Goal: Navigation & Orientation: Find specific page/section

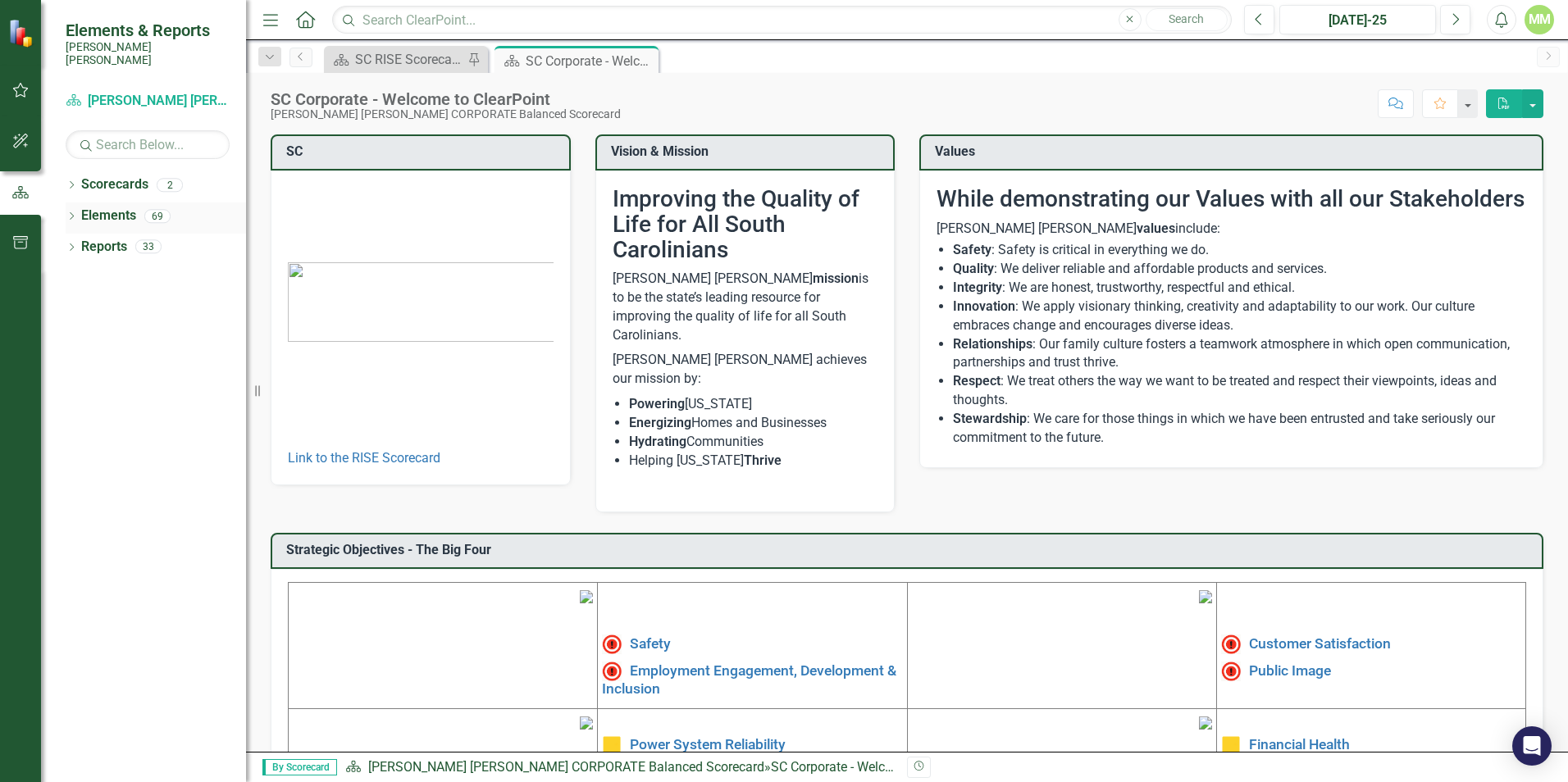
click at [76, 213] on icon "Dropdown" at bounding box center [72, 217] width 12 height 9
click at [82, 306] on icon "Dropdown" at bounding box center [80, 310] width 12 height 9
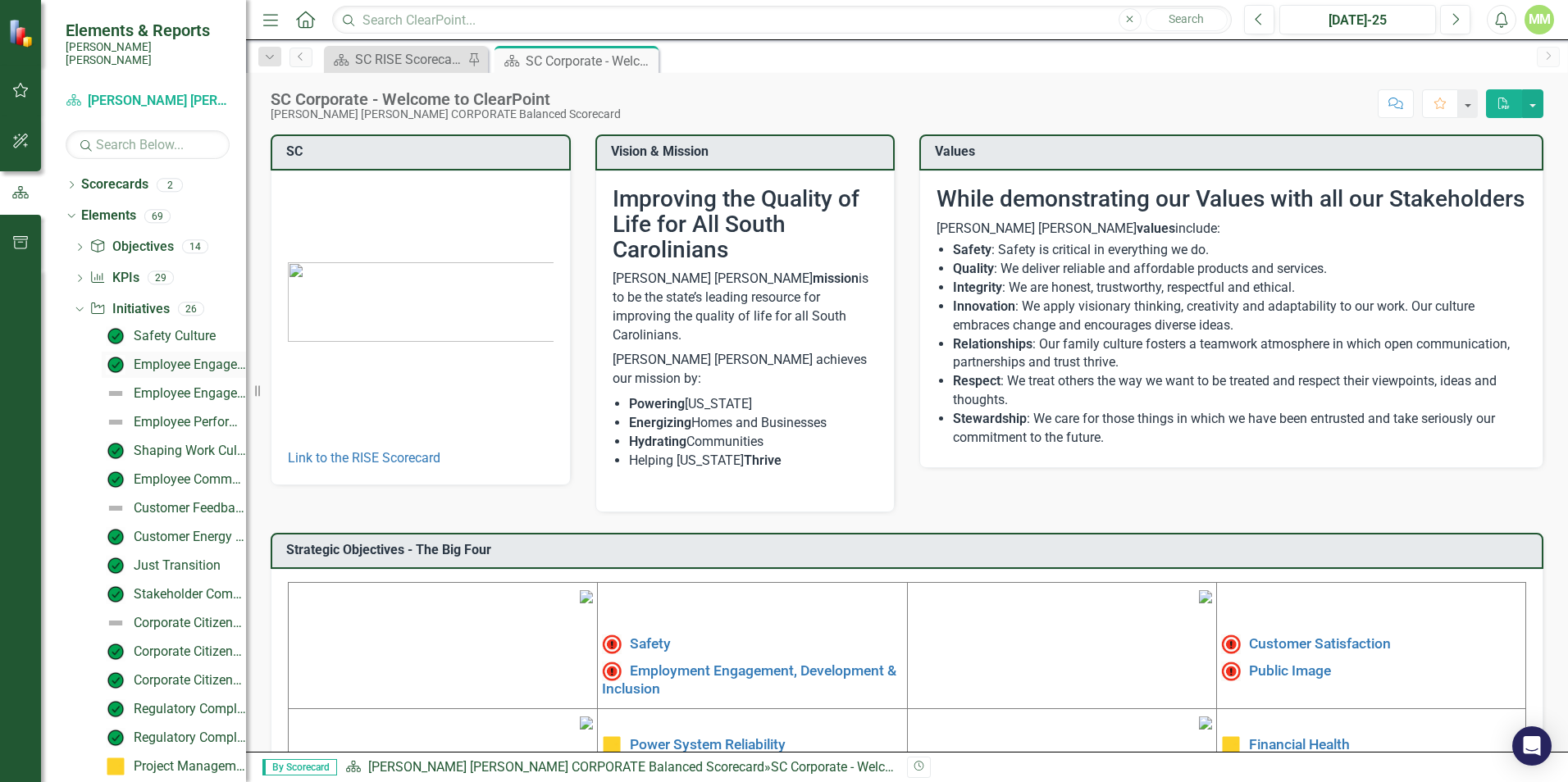
click at [177, 357] on div "Employee Engagement - Action Plans" at bounding box center [190, 365] width 113 height 15
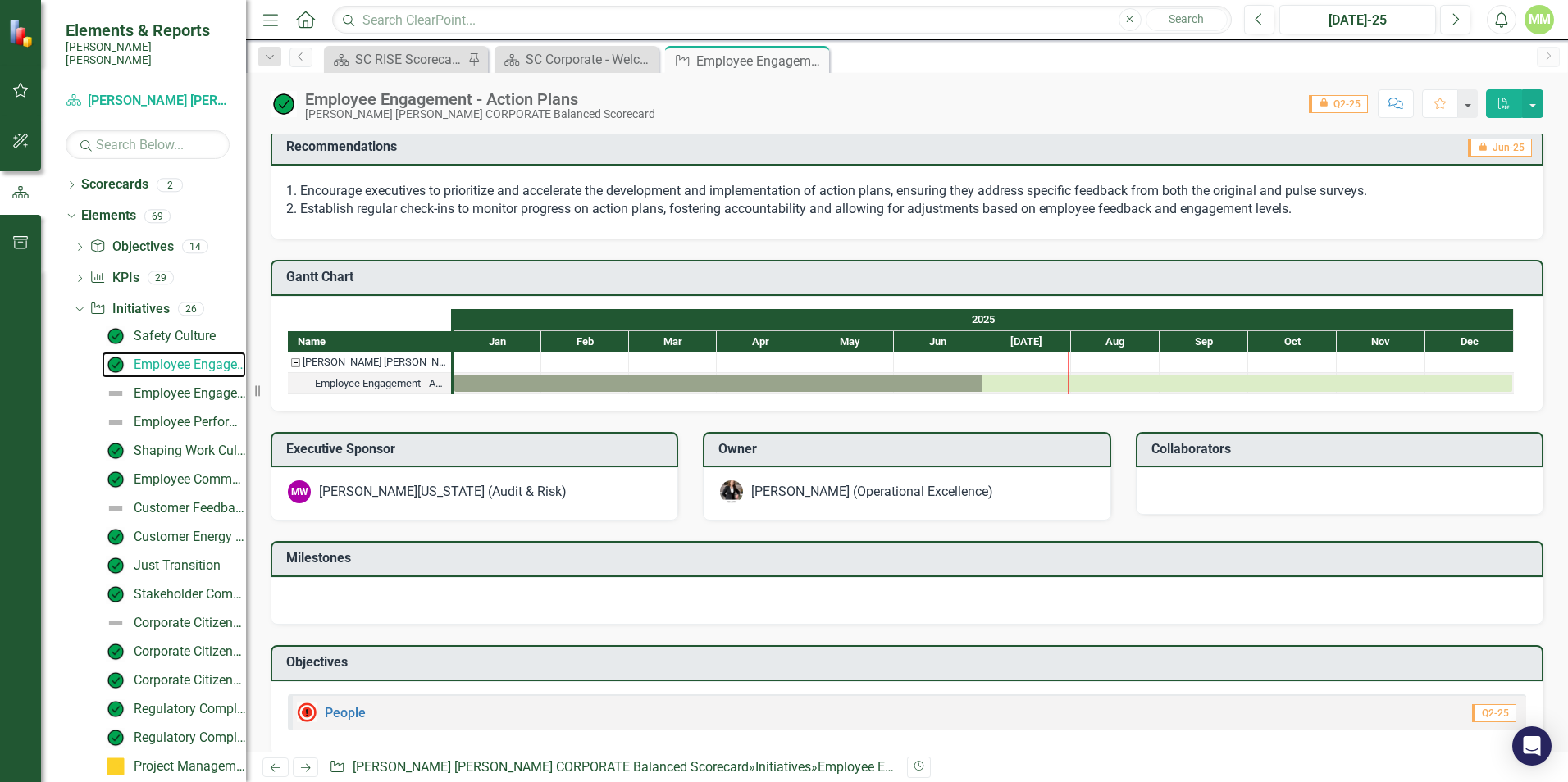
scroll to position [395, 0]
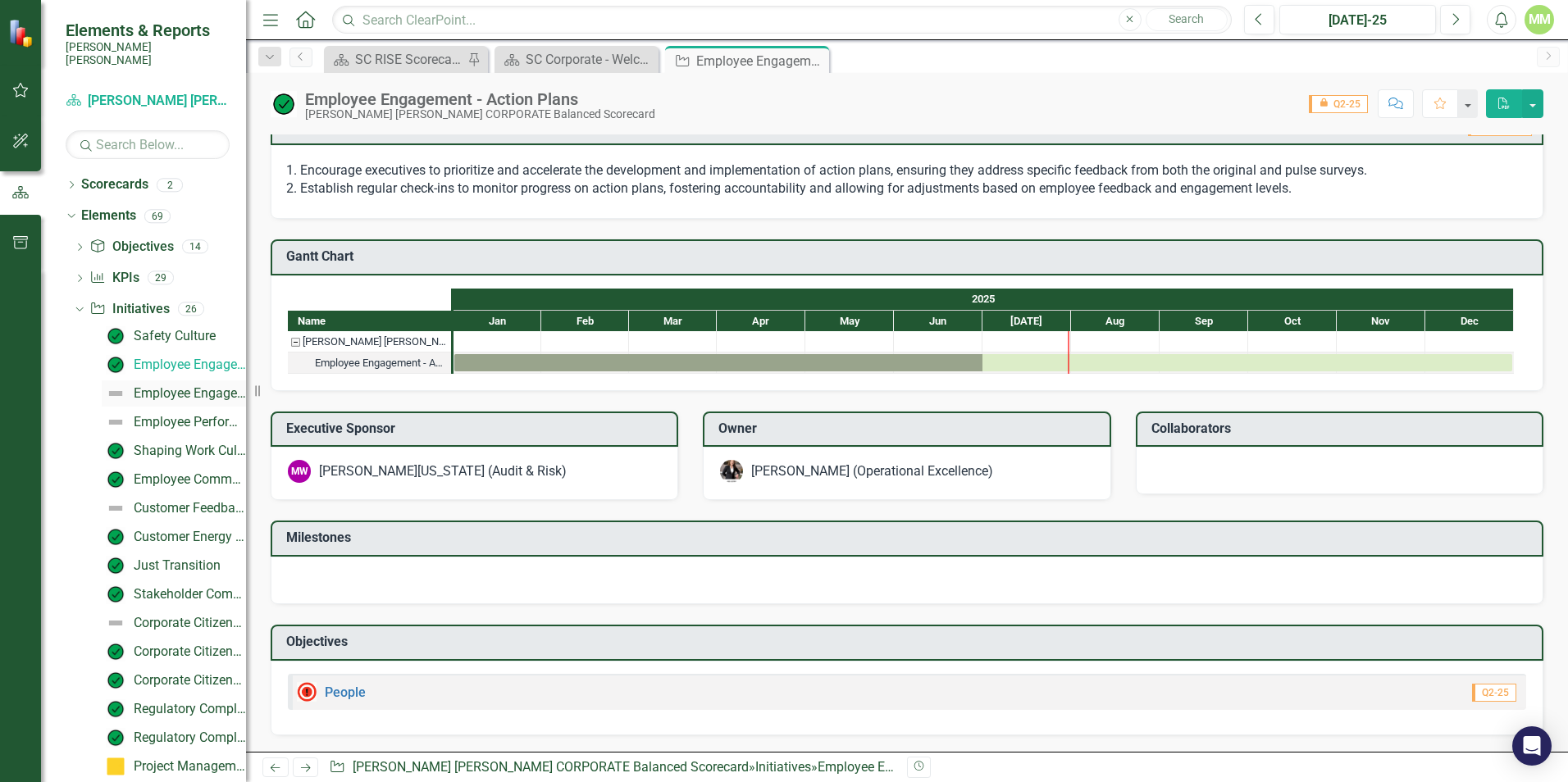
click at [154, 386] on div "Employee Engagement - Conduct Gallup Survey" at bounding box center [190, 394] width 113 height 15
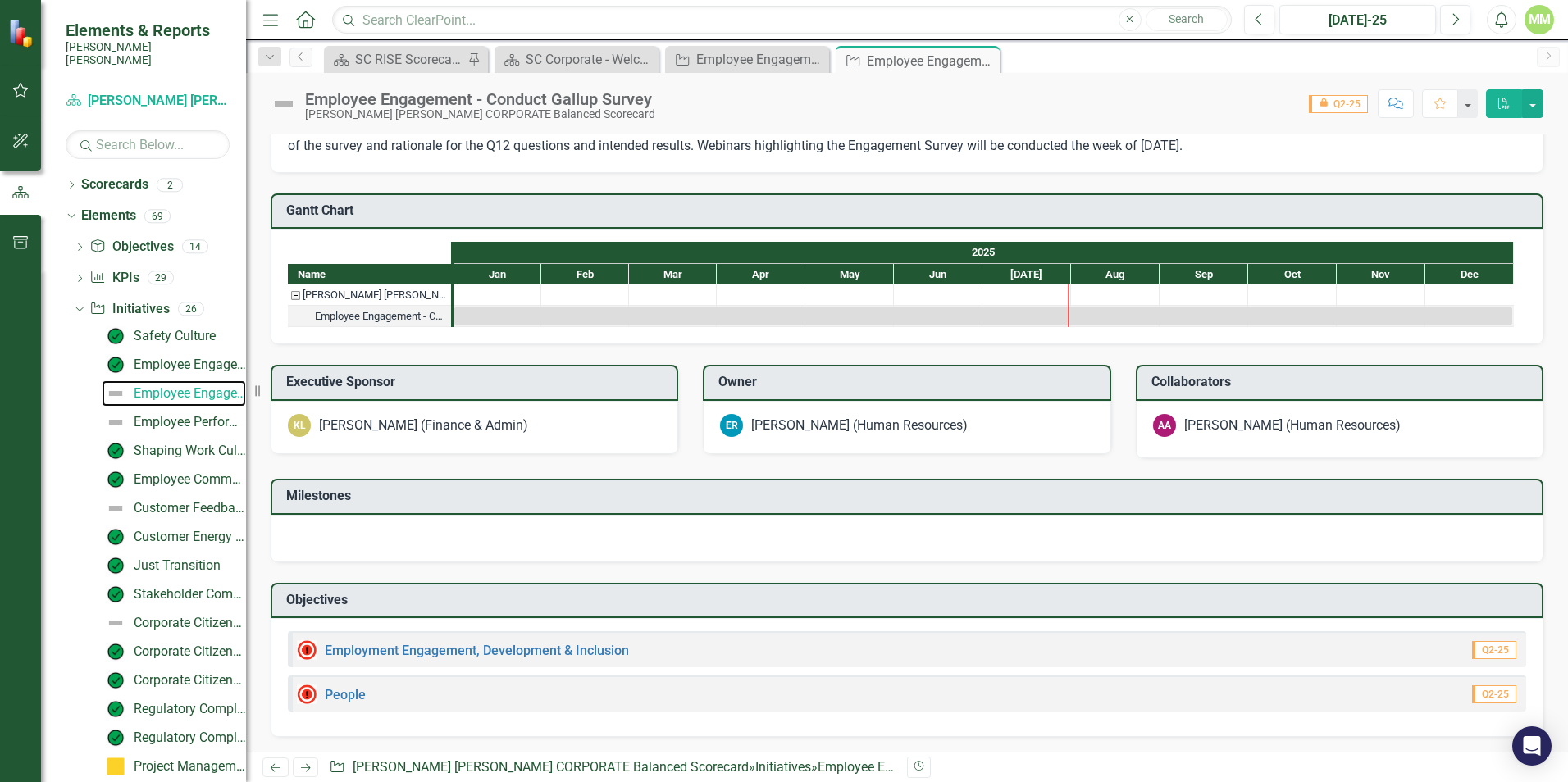
scroll to position [341, 0]
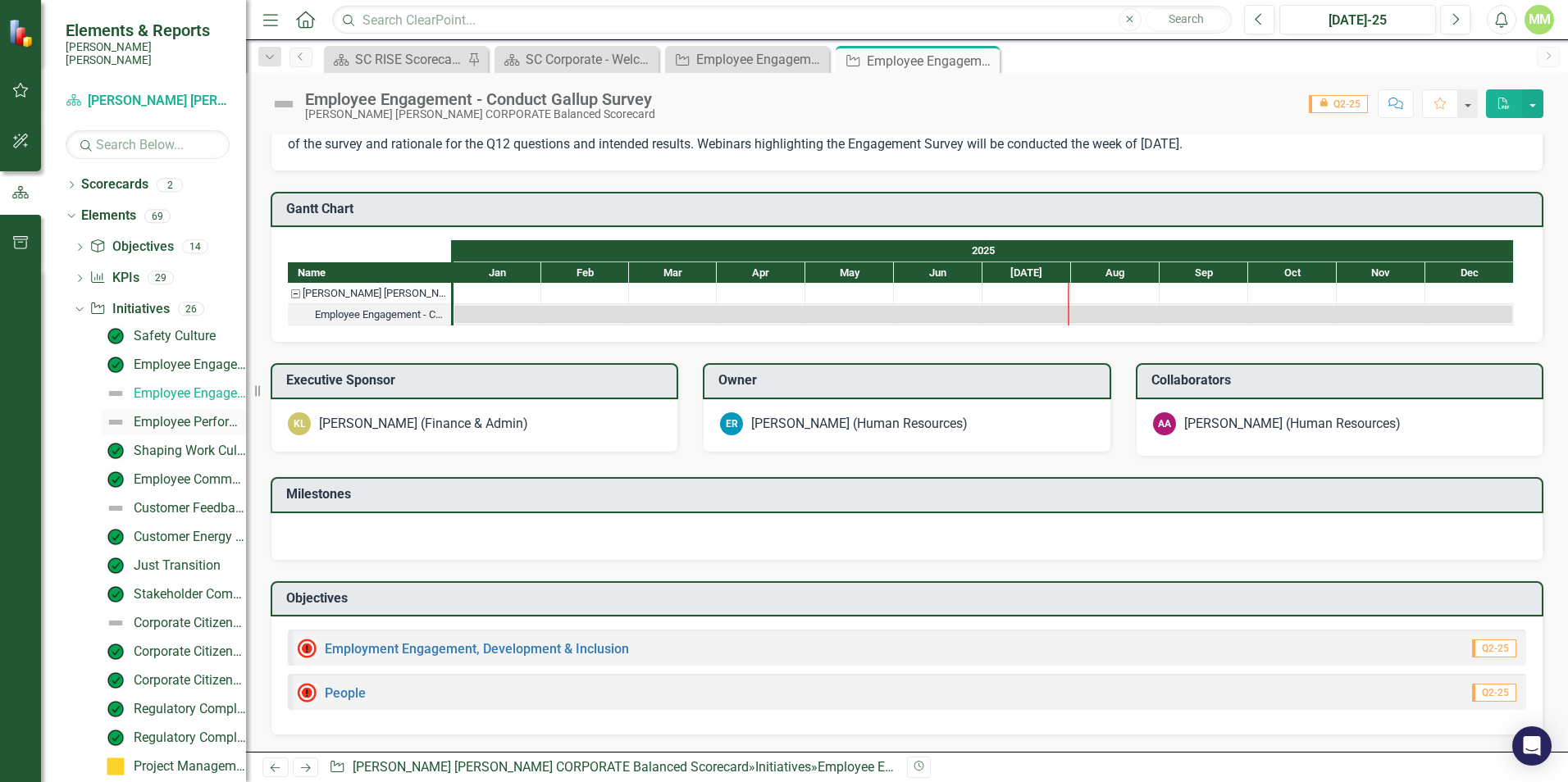
click at [169, 415] on div "Employee Performance Management" at bounding box center [190, 422] width 113 height 15
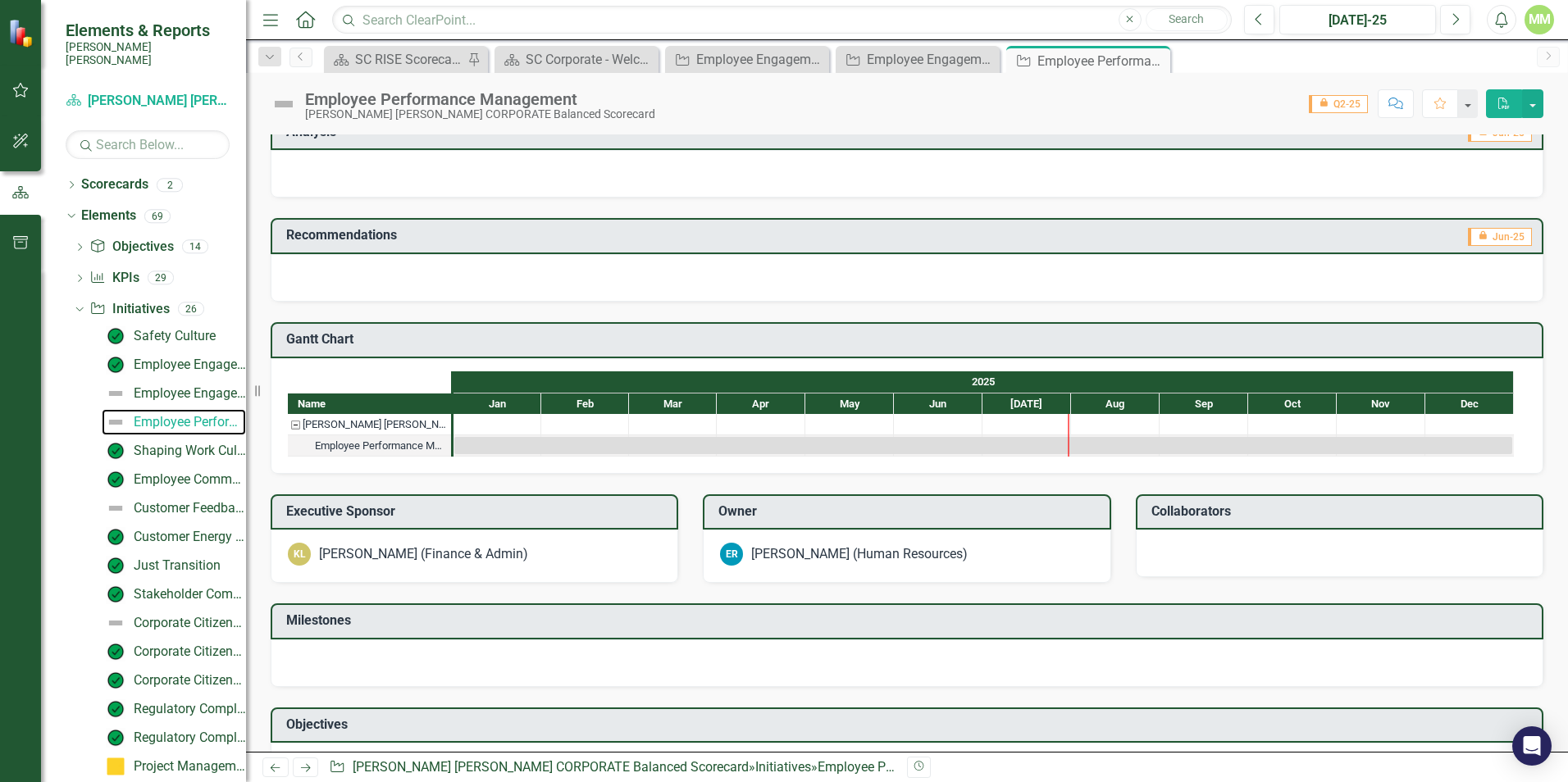
scroll to position [38, 0]
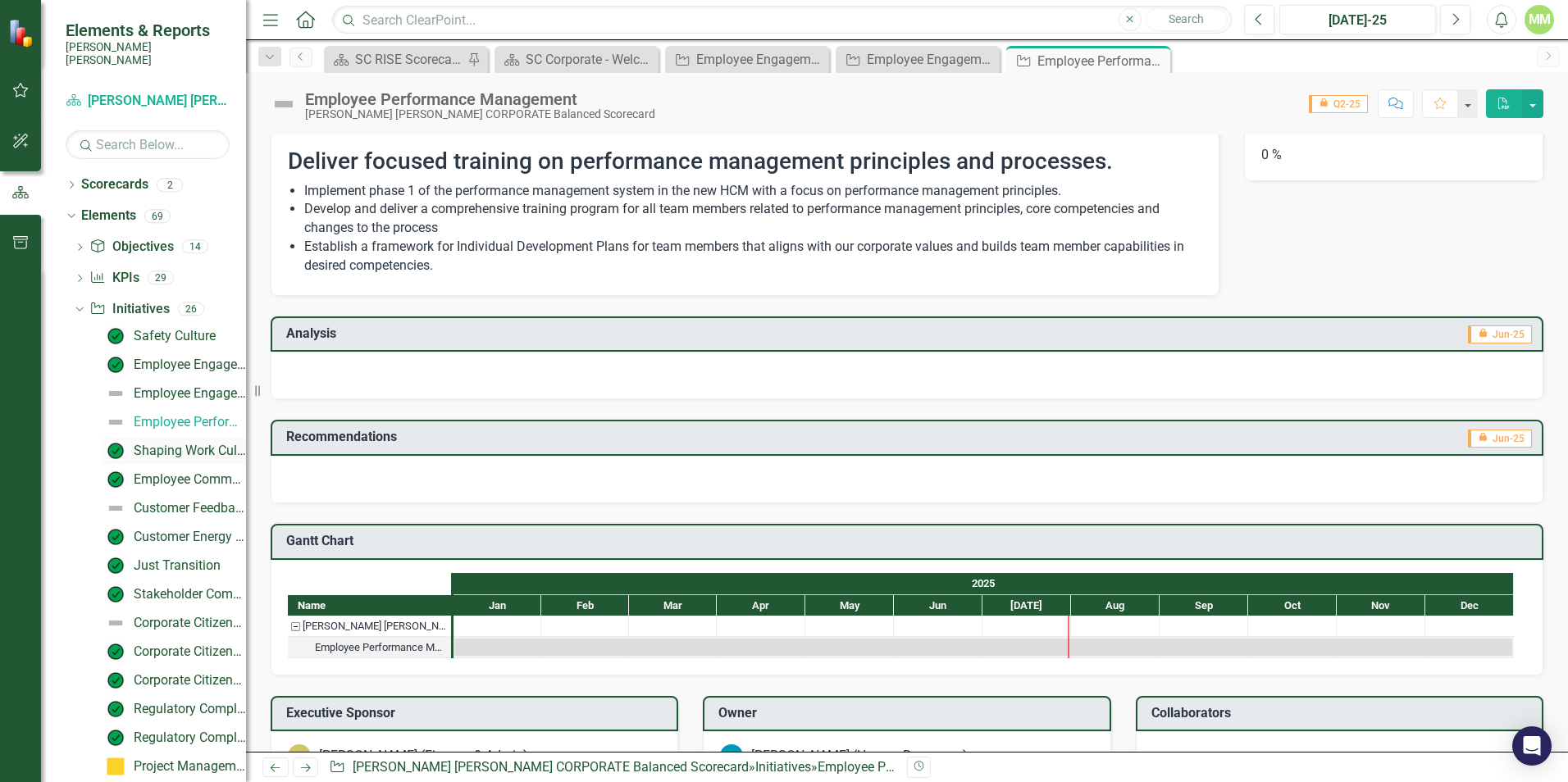
click at [181, 443] on div "Shaping Work Culture" at bounding box center [190, 451] width 113 height 15
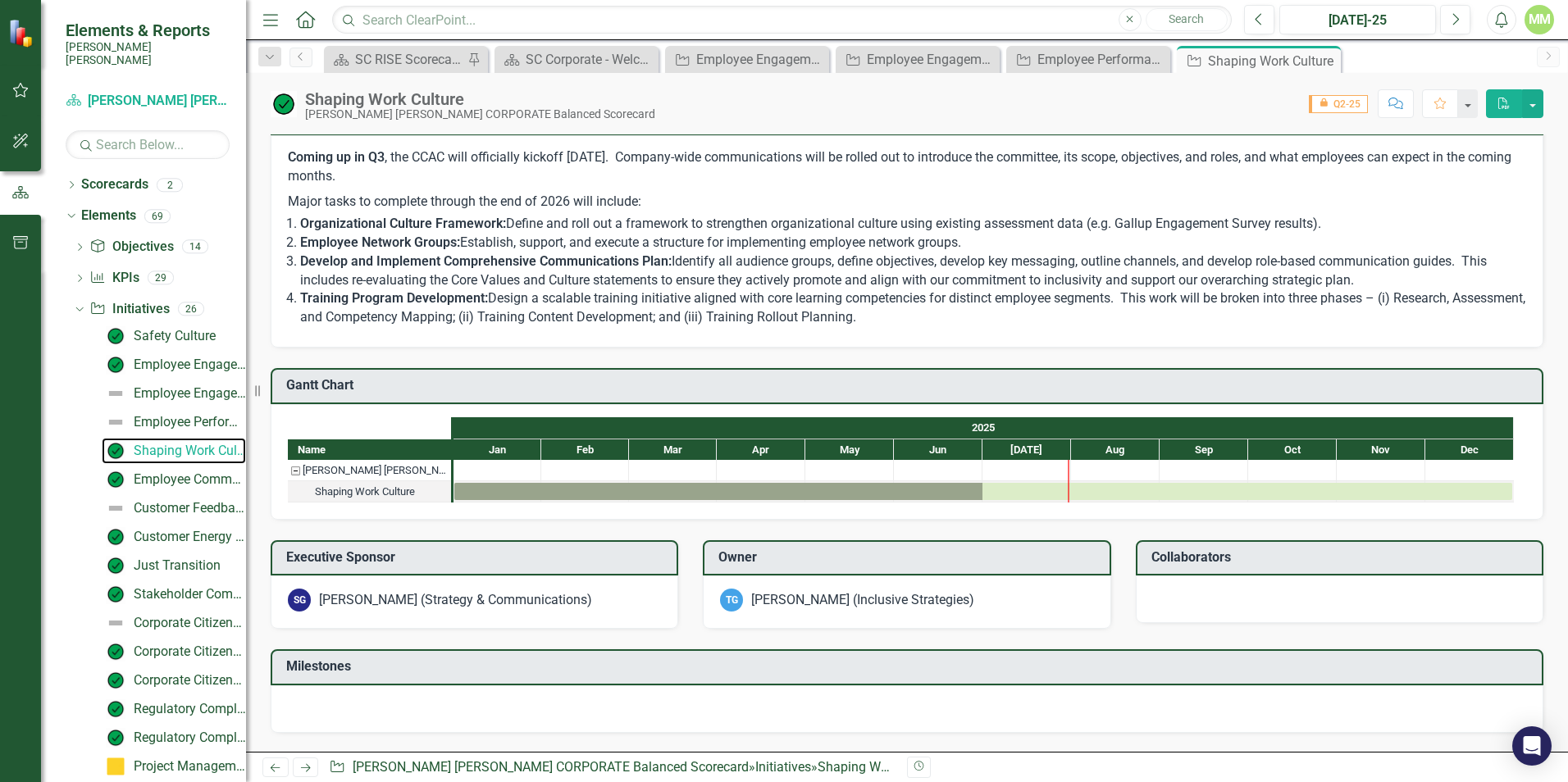
scroll to position [492, 0]
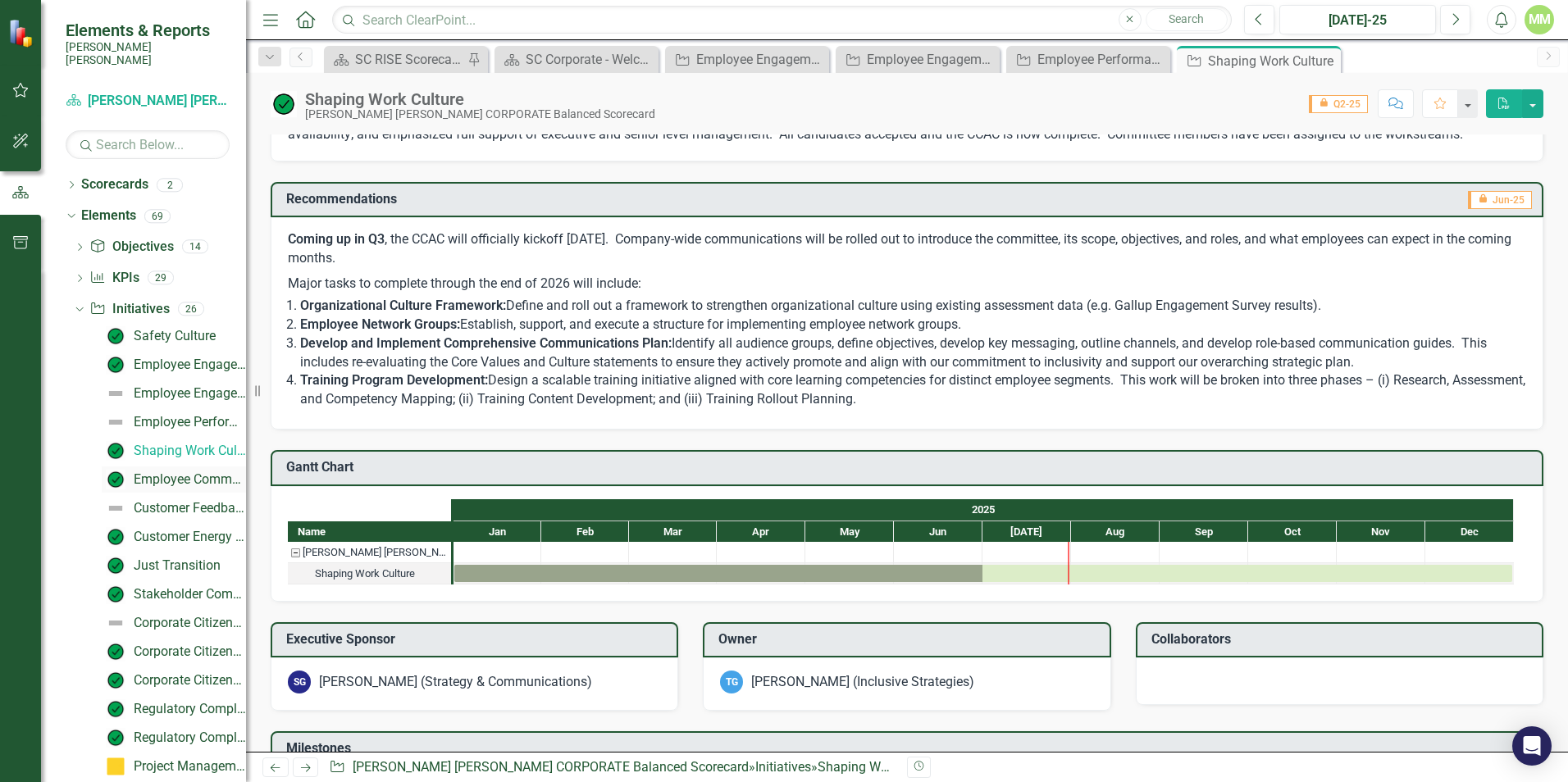
click at [183, 472] on div "Employee Communications" at bounding box center [190, 479] width 113 height 15
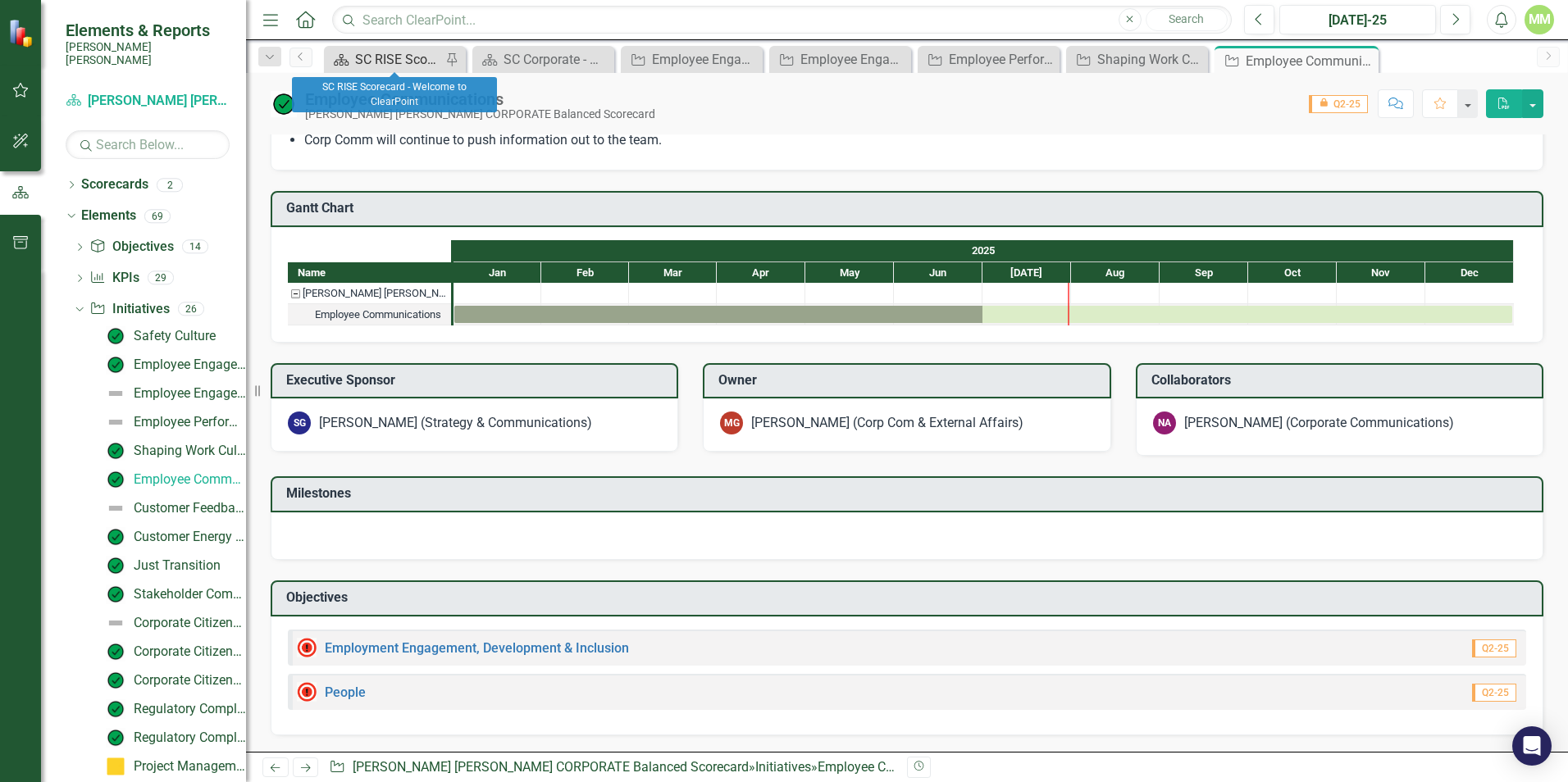
click at [402, 56] on div "SC RISE Scorecard - Welcome to ClearPoint" at bounding box center [398, 59] width 86 height 20
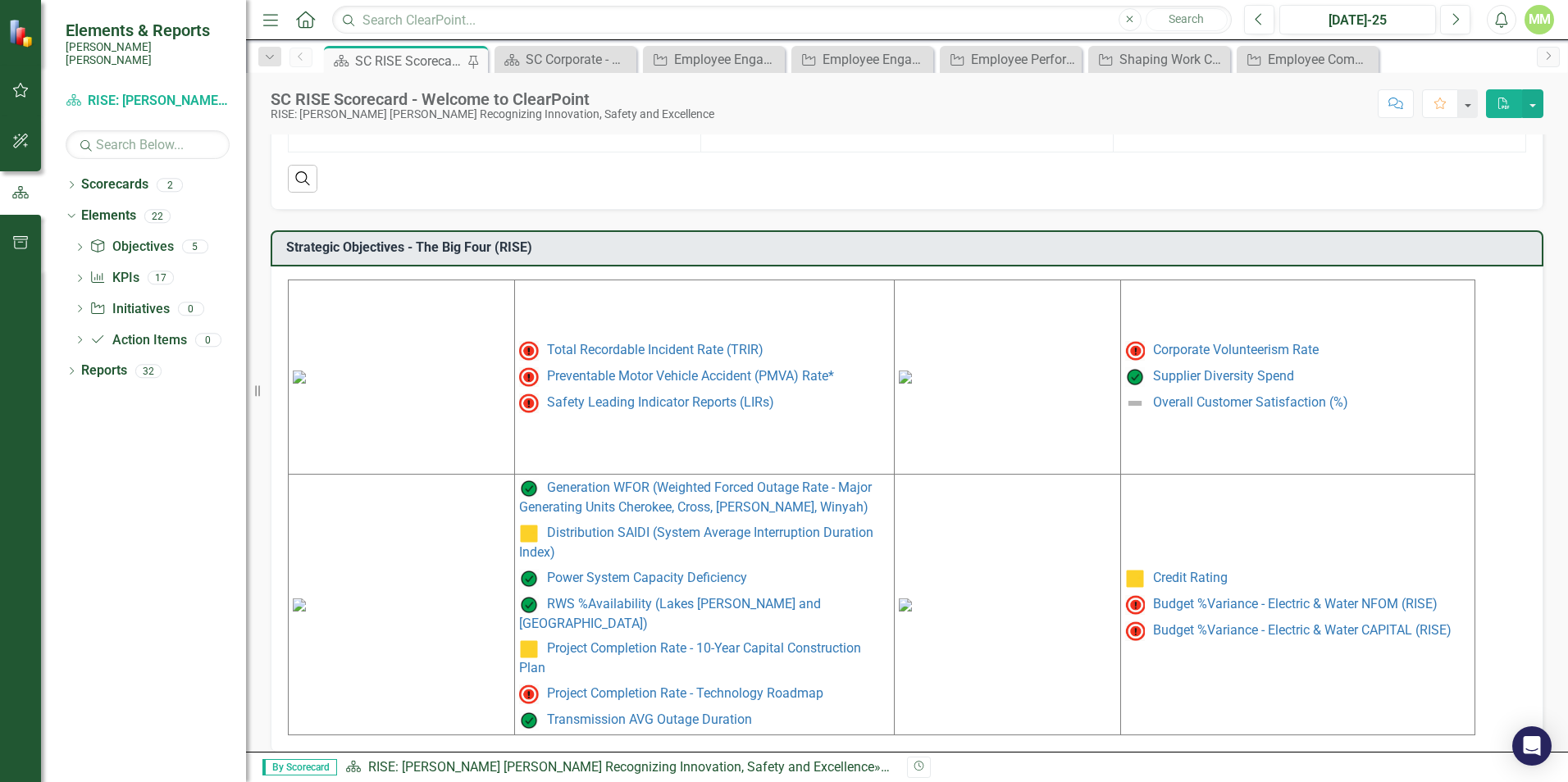
scroll to position [645, 0]
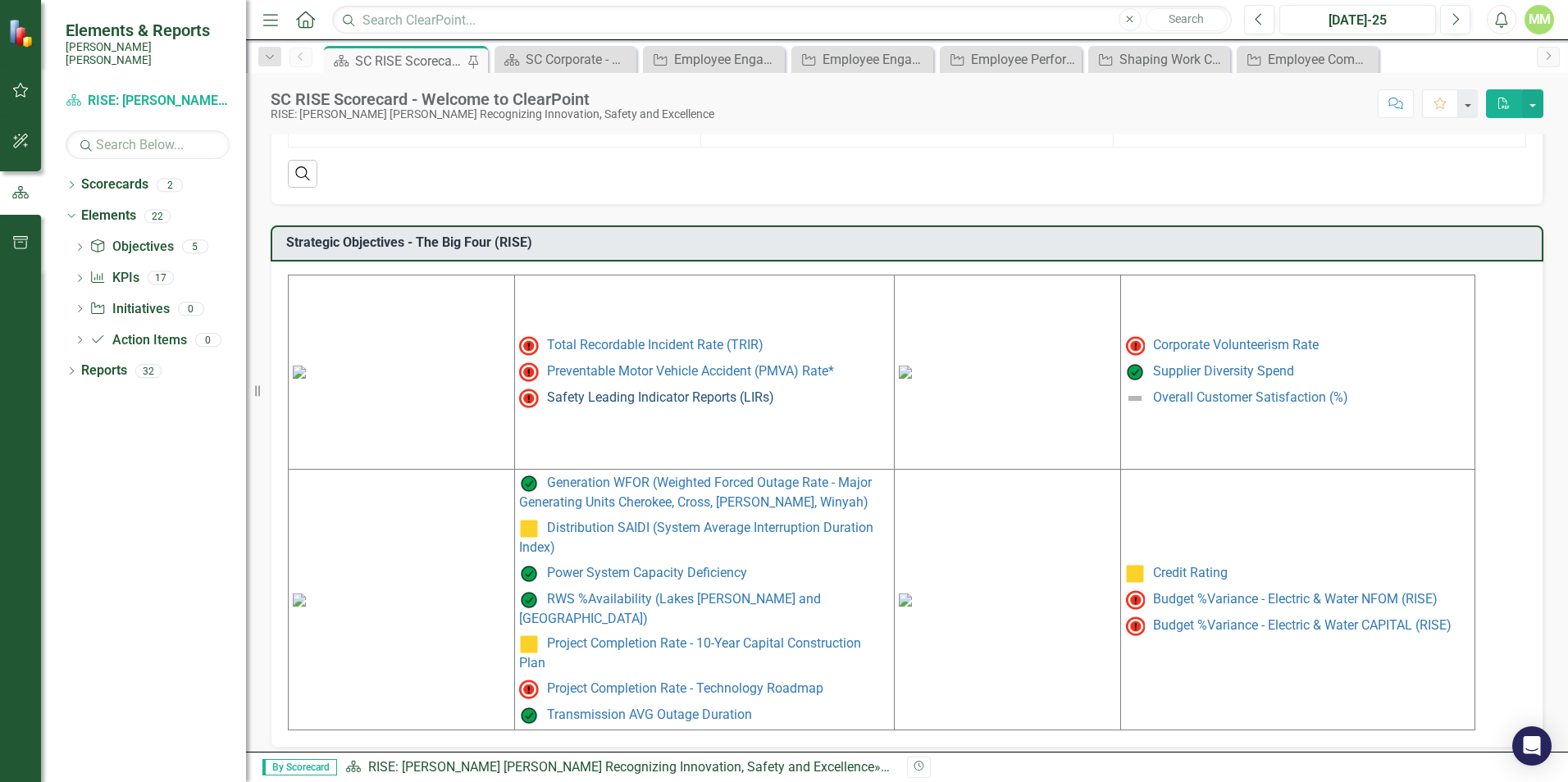
click at [626, 404] on link "Safety Leading Indicator Reports (LIRs)" at bounding box center [660, 397] width 227 height 16
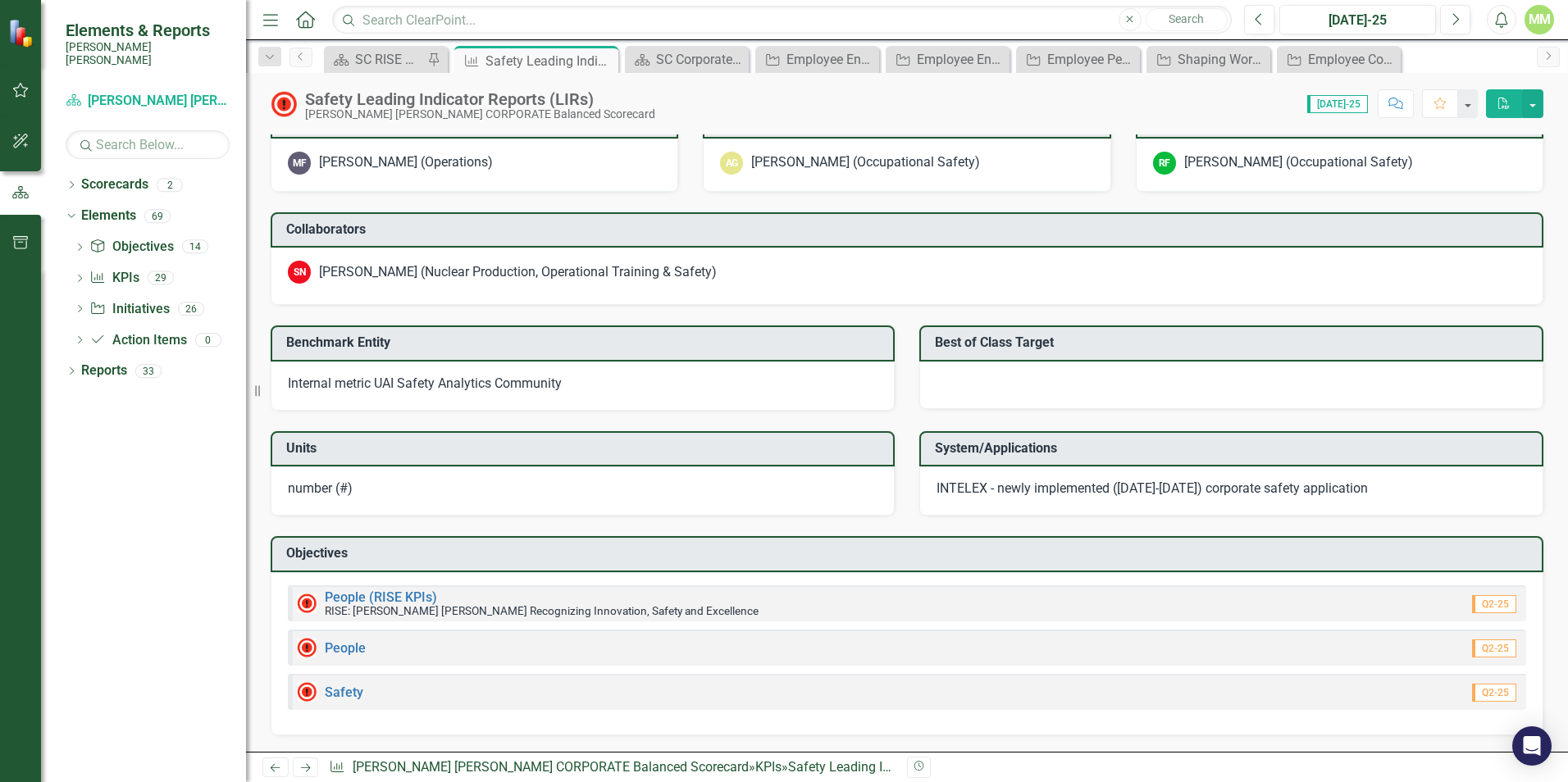
scroll to position [1437, 0]
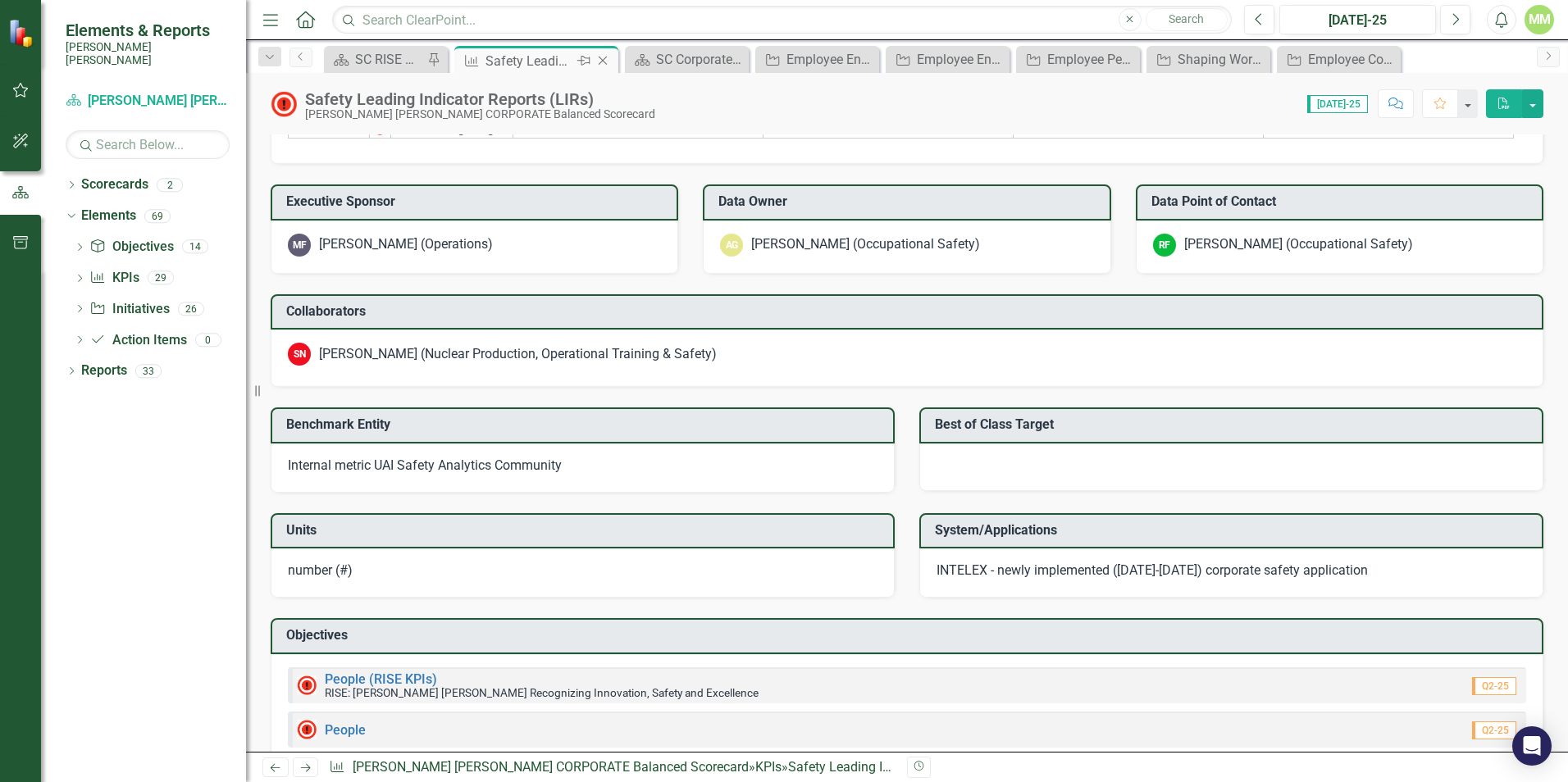
click at [601, 57] on icon "Close" at bounding box center [602, 61] width 16 height 13
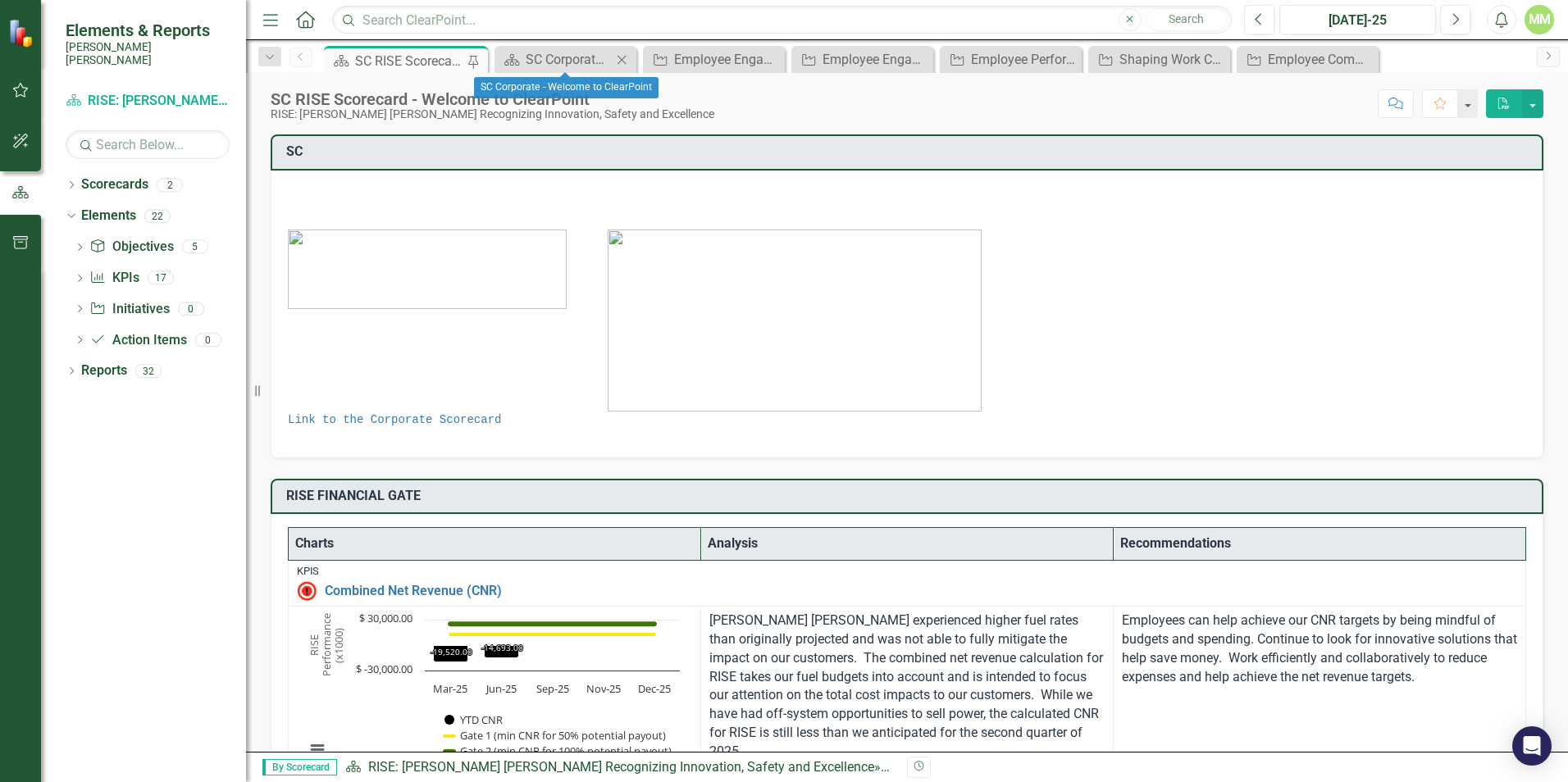
click at [624, 59] on icon "Close" at bounding box center [621, 60] width 16 height 13
click at [644, 59] on icon at bounding box center [644, 59] width 9 height 9
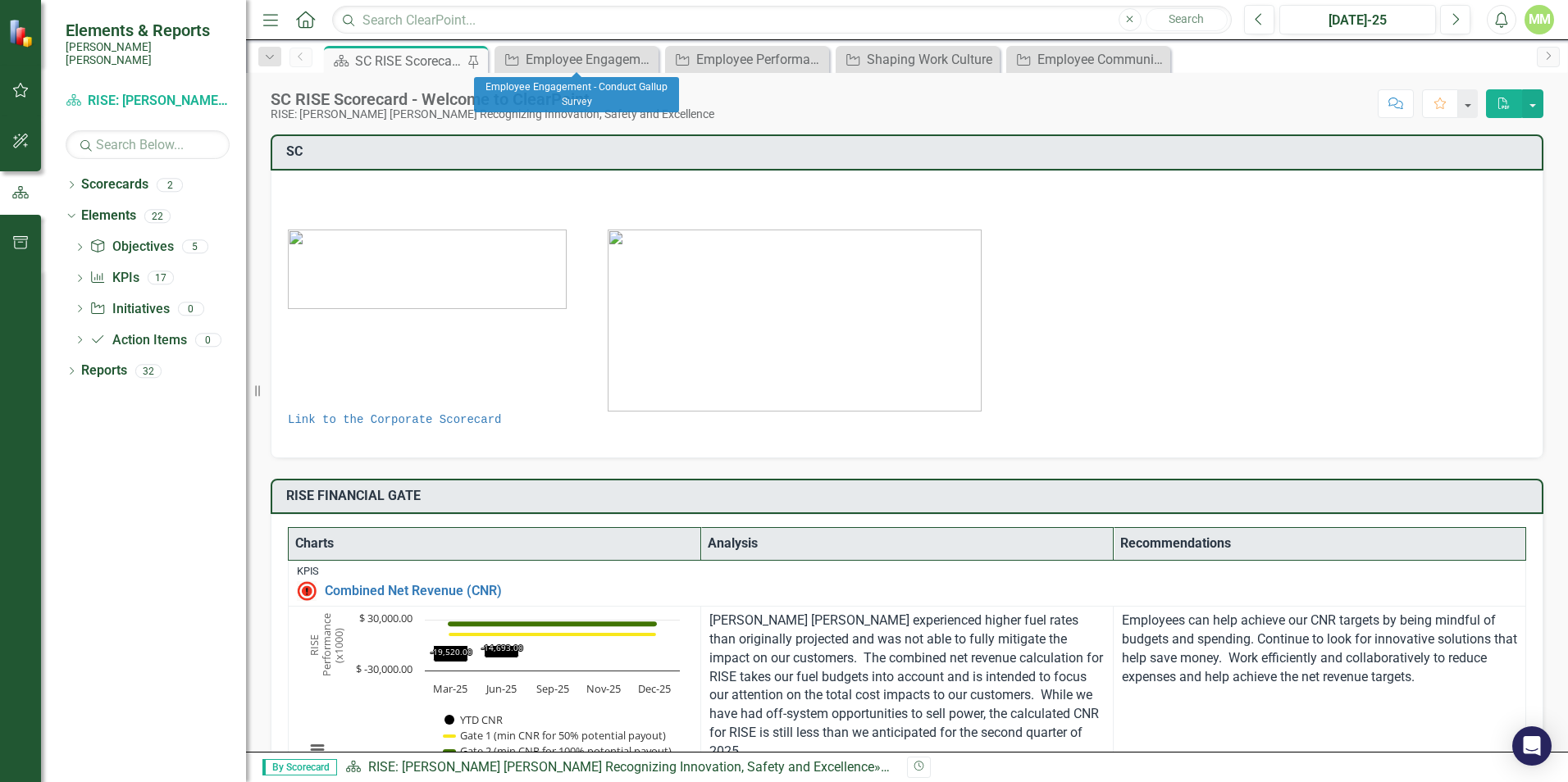
click at [0, 0] on icon at bounding box center [0, 0] width 0 height 0
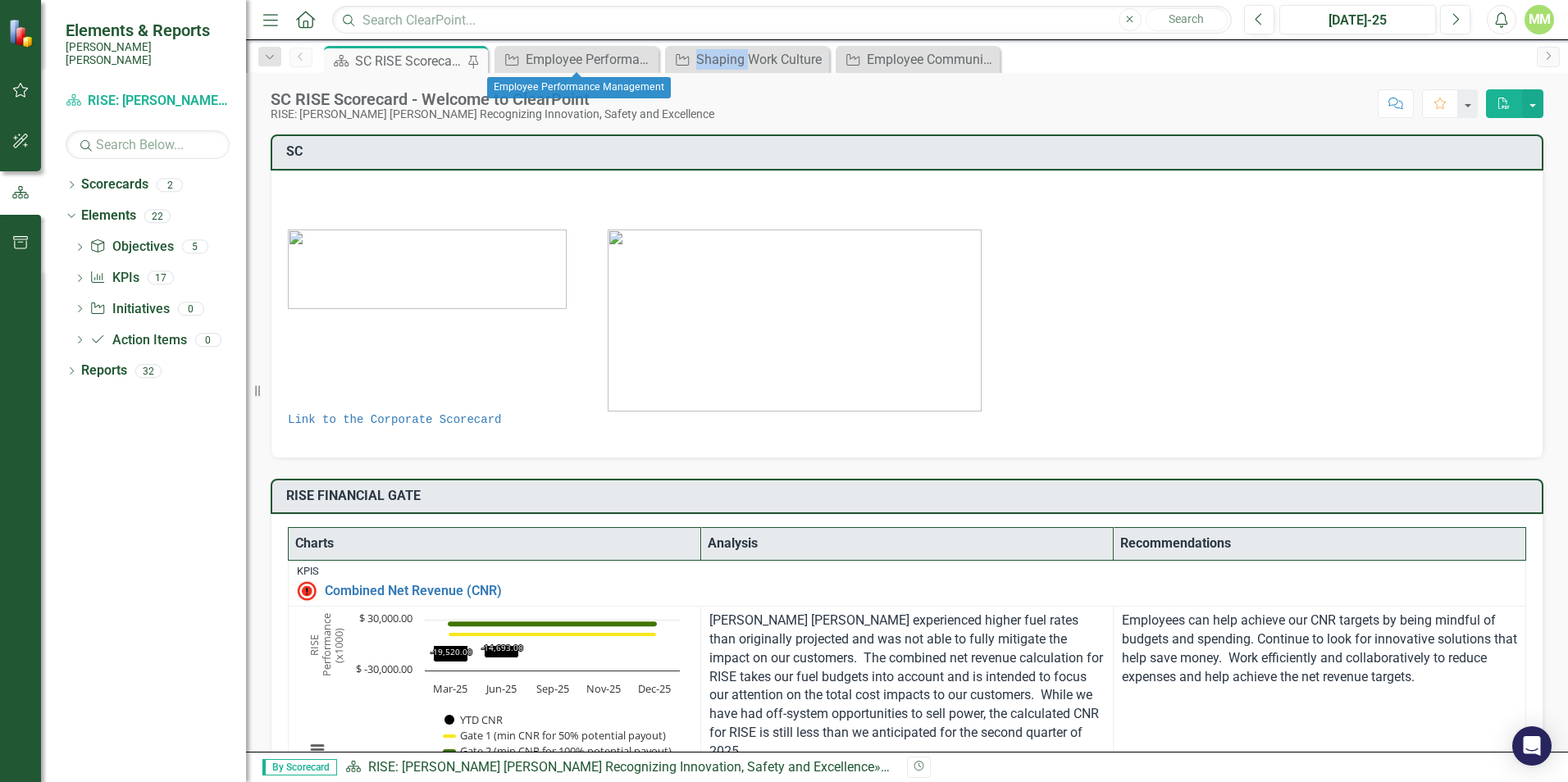
click at [0, 0] on icon at bounding box center [0, 0] width 0 height 0
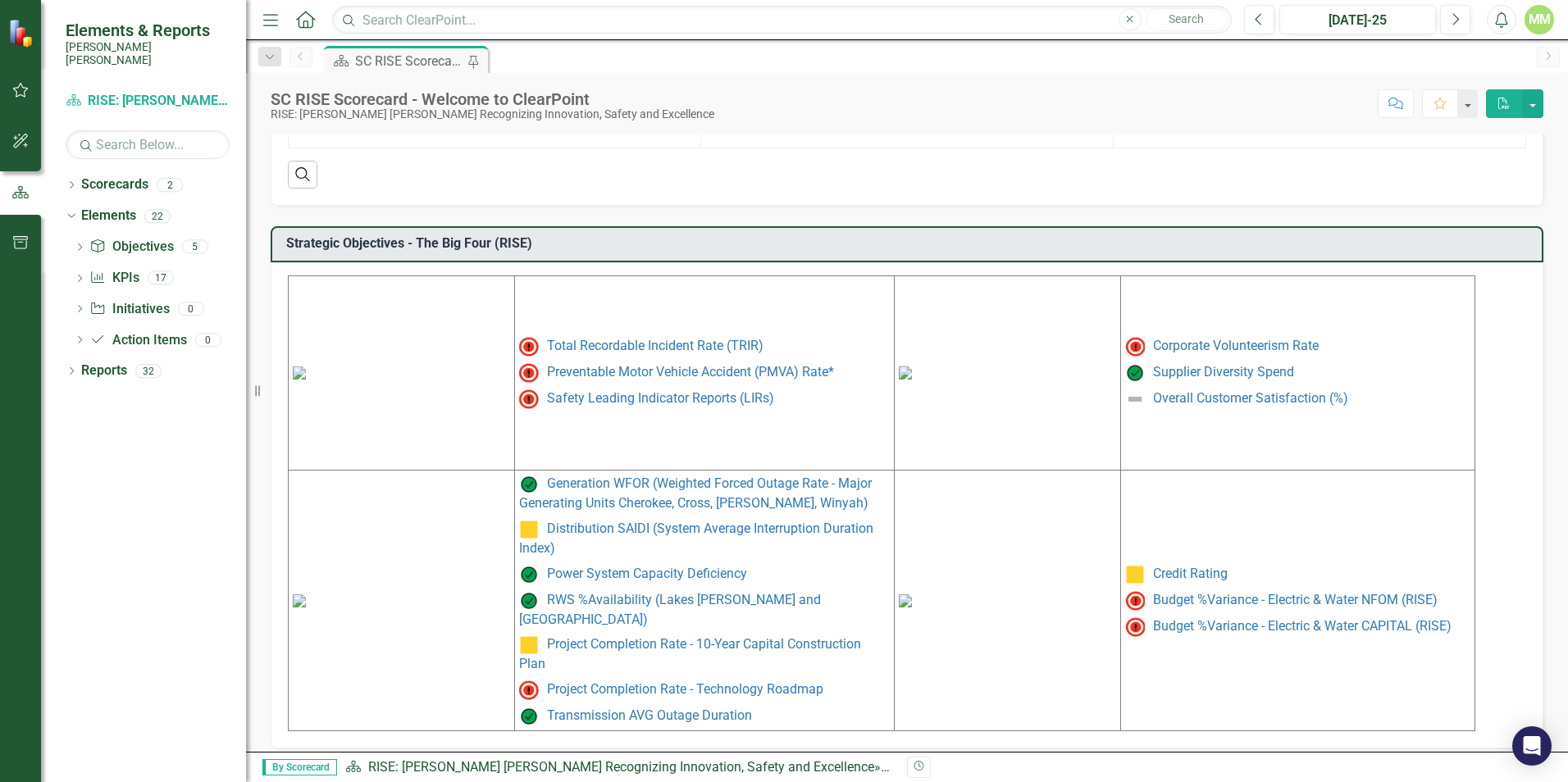
scroll to position [645, 0]
